Goal: Check status: Check status

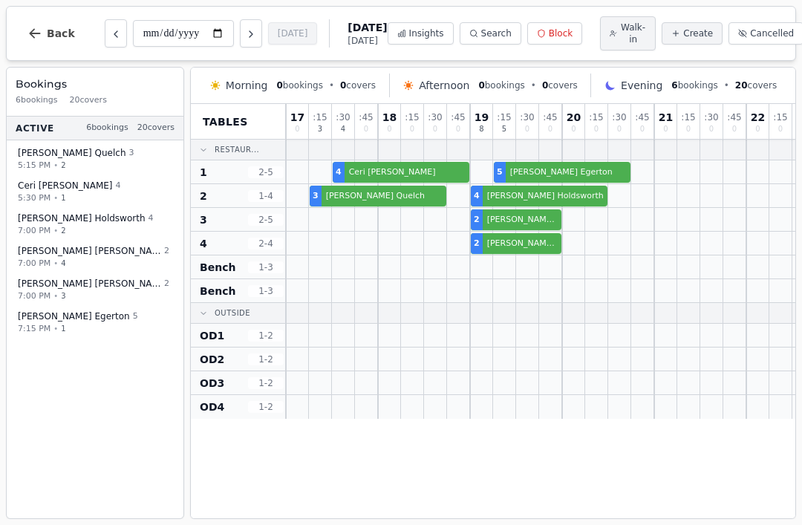
click at [240, 29] on button "Next day" at bounding box center [251, 33] width 22 height 28
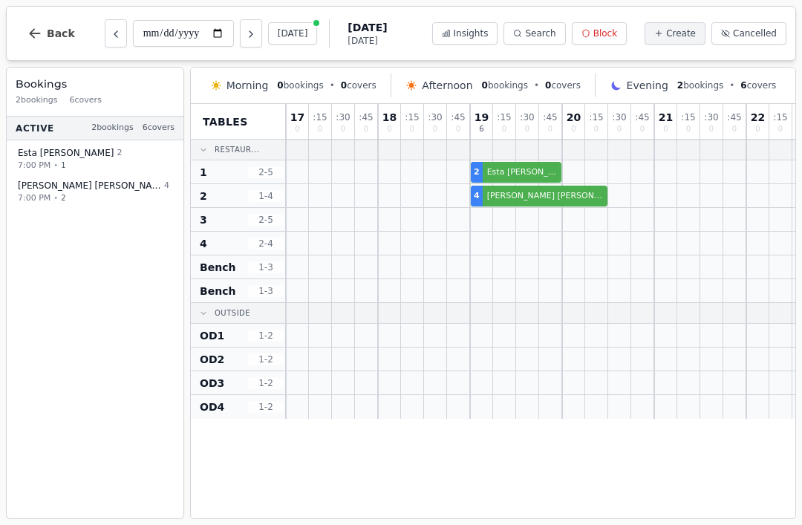
click at [240, 31] on button "Next day" at bounding box center [251, 33] width 22 height 28
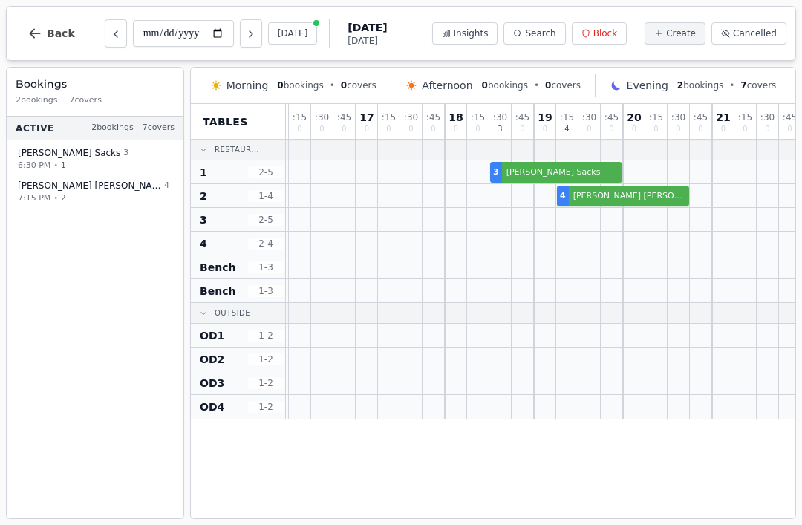
scroll to position [0, 377]
click at [245, 37] on icon "Next day" at bounding box center [251, 34] width 12 height 12
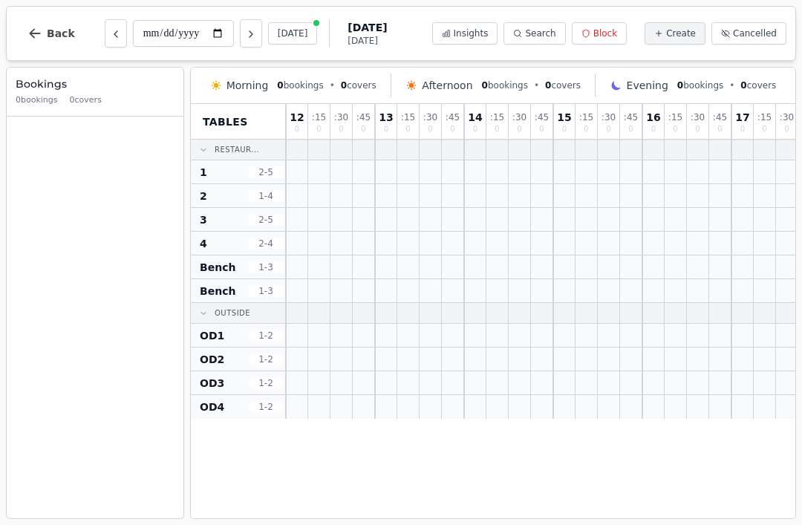
scroll to position [0, 0]
click at [110, 33] on icon "Previous day" at bounding box center [116, 34] width 12 height 12
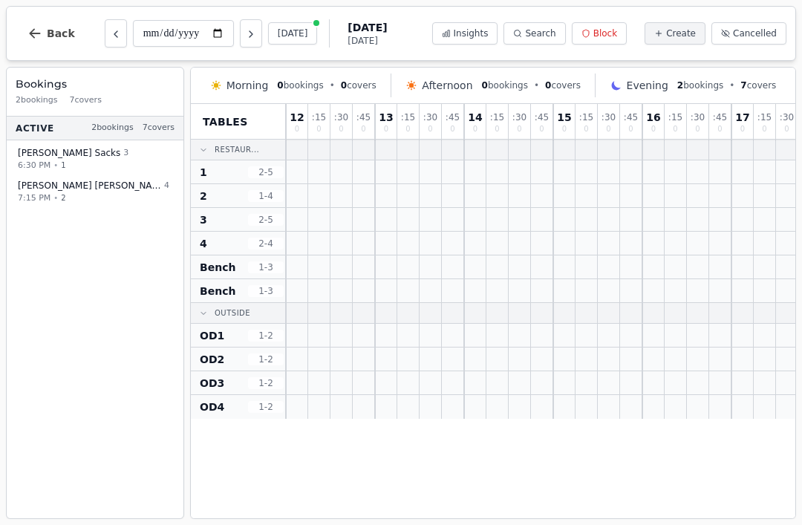
click at [105, 36] on button "Previous day" at bounding box center [116, 33] width 22 height 28
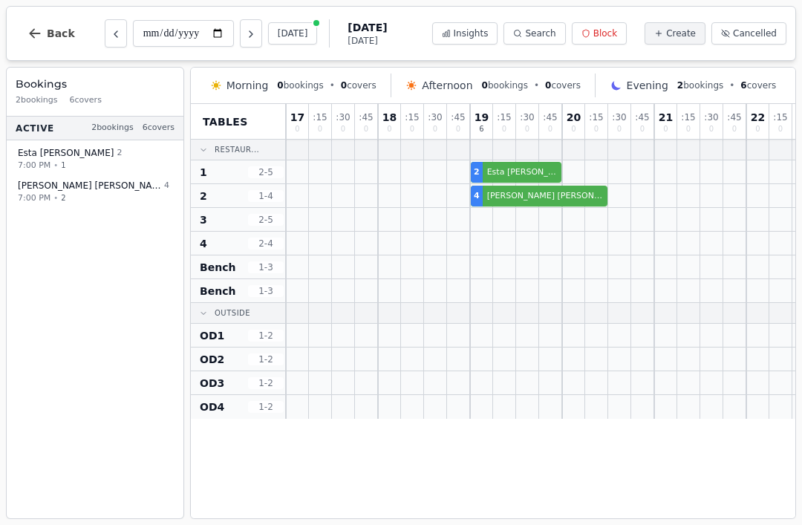
click at [105, 44] on button "Previous day" at bounding box center [116, 33] width 22 height 28
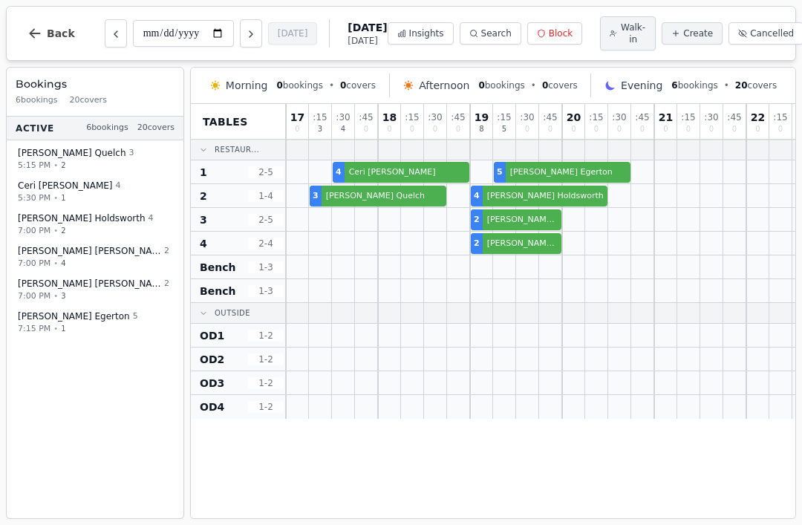
click at [110, 32] on icon "Previous day" at bounding box center [116, 34] width 12 height 12
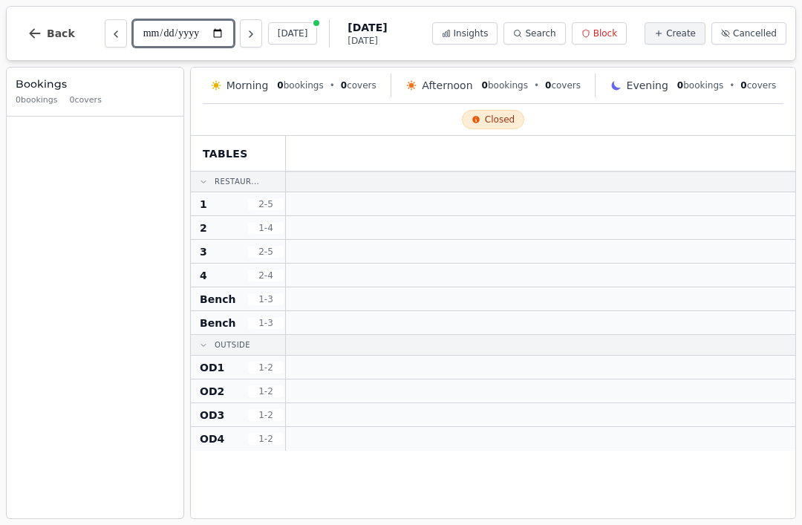
click at [204, 33] on input "**********" at bounding box center [183, 33] width 101 height 27
click at [240, 25] on button "Next day" at bounding box center [251, 33] width 22 height 28
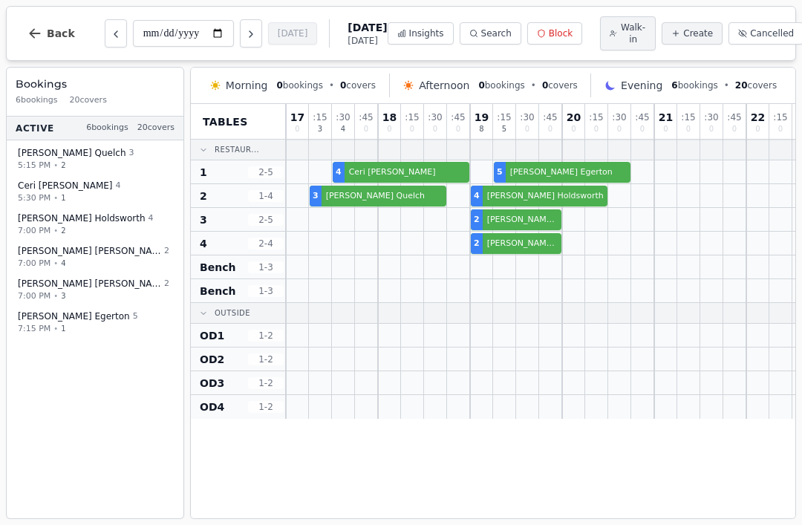
click at [245, 39] on icon "Next day" at bounding box center [251, 34] width 12 height 12
type input "**********"
